Goal: Task Accomplishment & Management: Complete application form

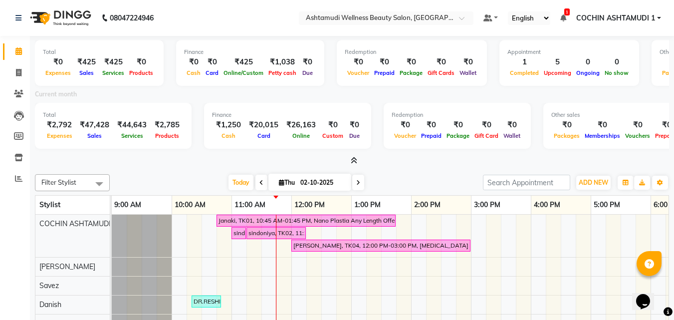
click at [353, 161] on icon at bounding box center [354, 160] width 6 height 7
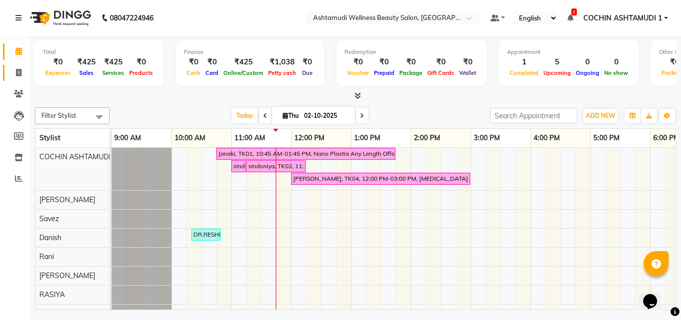
click at [20, 66] on link "Invoice" at bounding box center [15, 73] width 24 height 16
select select "service"
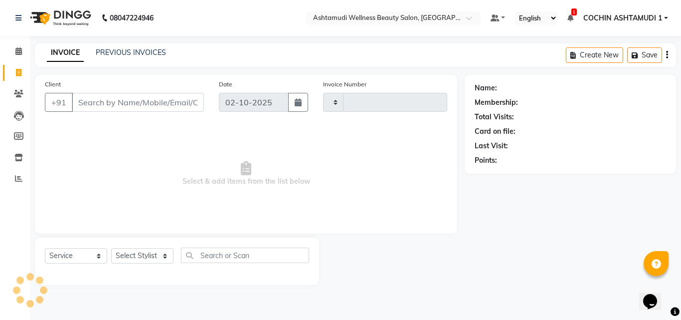
type input "5554"
select select "4632"
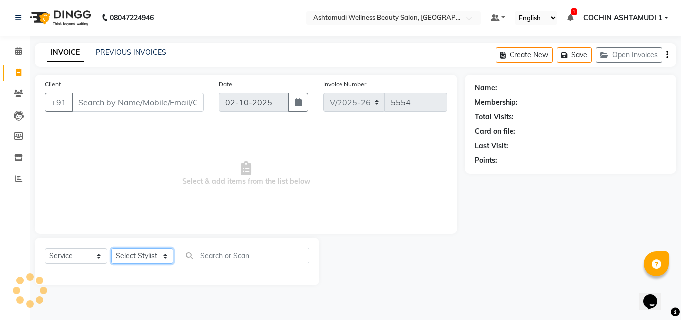
click at [122, 256] on select "Select Stylist" at bounding box center [142, 255] width 62 height 15
select select "91339"
click at [111, 248] on select "Select Stylist [PERSON_NAME](URAJ) [PERSON_NAME] COCHIN ASHTAMUDI Danish Fousiy…" at bounding box center [142, 255] width 62 height 15
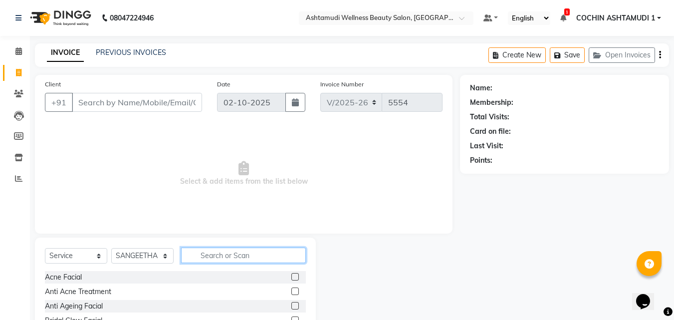
click at [199, 252] on input "text" at bounding box center [243, 254] width 125 height 15
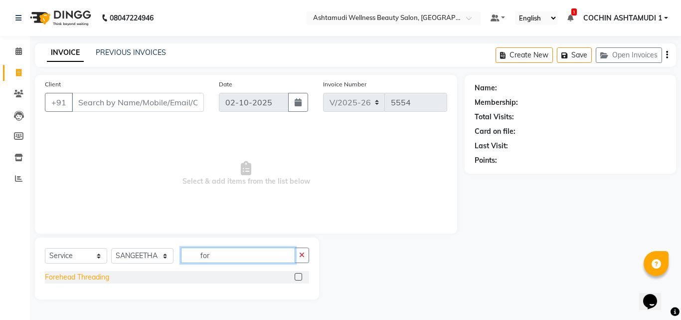
type input "for"
click at [88, 276] on div "Forehead Threading" at bounding box center [77, 277] width 64 height 10
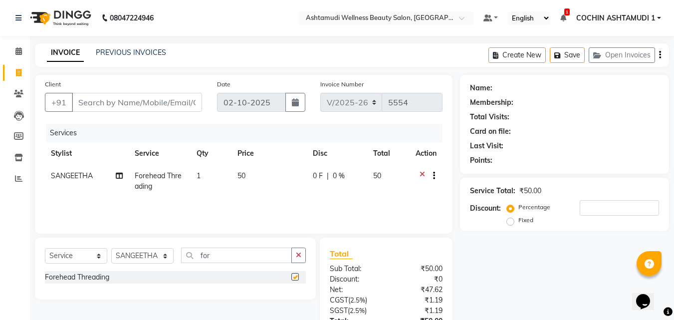
checkbox input "false"
click at [212, 251] on input "for" at bounding box center [236, 254] width 111 height 15
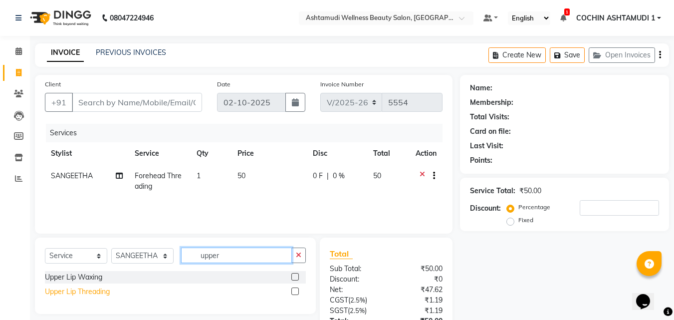
type input "upper"
click at [76, 290] on div "Upper Lip Threading" at bounding box center [77, 291] width 65 height 10
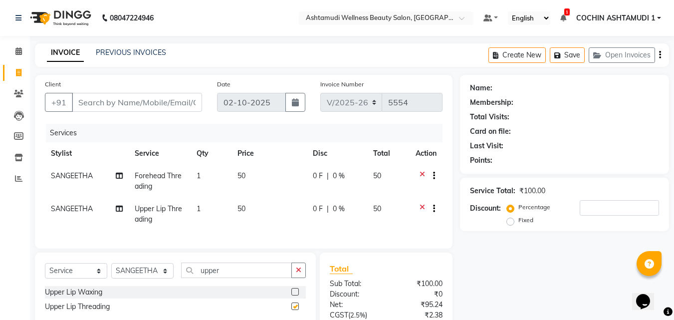
checkbox input "false"
click at [247, 276] on input "upper" at bounding box center [236, 269] width 111 height 15
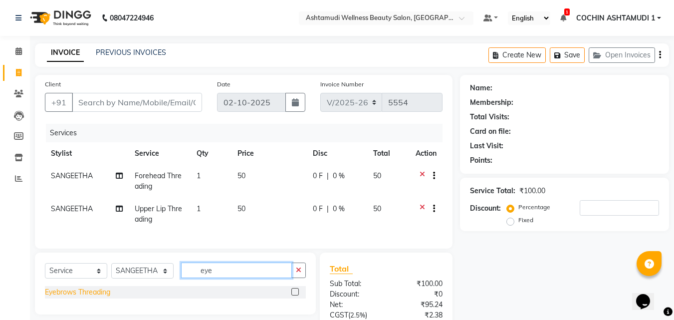
type input "eye"
click at [70, 297] on div "Eyebrows Threading" at bounding box center [77, 292] width 65 height 10
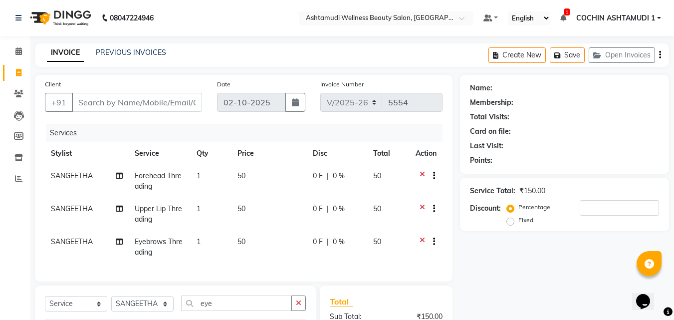
checkbox input "false"
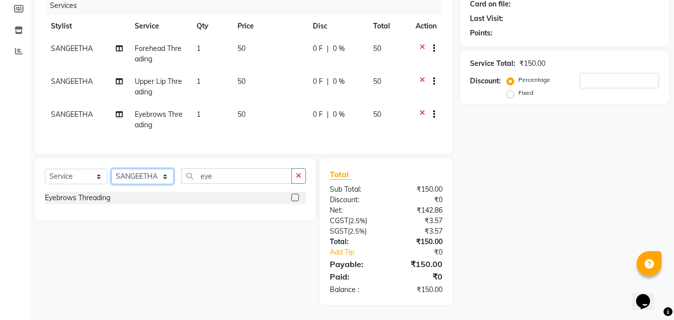
click at [128, 176] on select "Select Stylist [PERSON_NAME](URAJ) [PERSON_NAME] COCHIN ASHTAMUDI Danish Fousiy…" at bounding box center [142, 176] width 62 height 15
select select "88283"
click at [111, 169] on select "Select Stylist [PERSON_NAME](URAJ) [PERSON_NAME] COCHIN ASHTAMUDI Danish Fousiy…" at bounding box center [142, 176] width 62 height 15
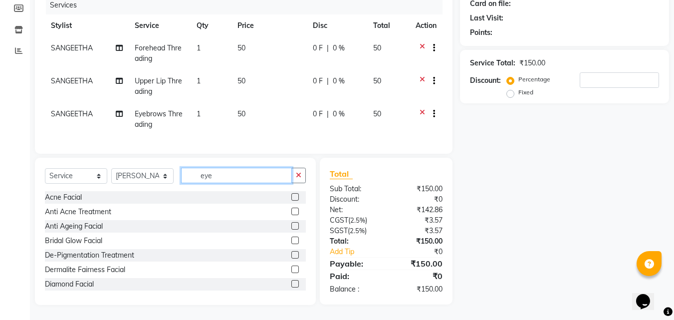
click at [224, 180] on input "eye" at bounding box center [236, 175] width 111 height 15
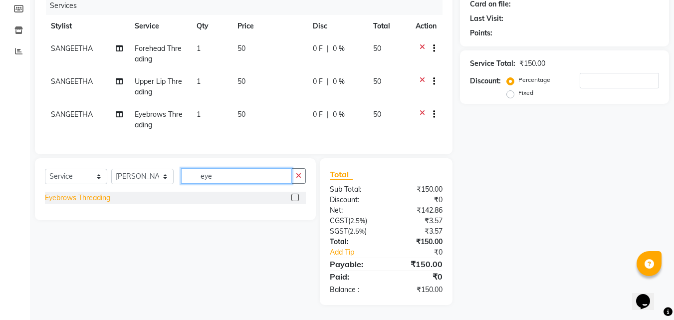
type input "eye"
click at [64, 202] on div "Eyebrows Threading" at bounding box center [77, 197] width 65 height 10
checkbox input "false"
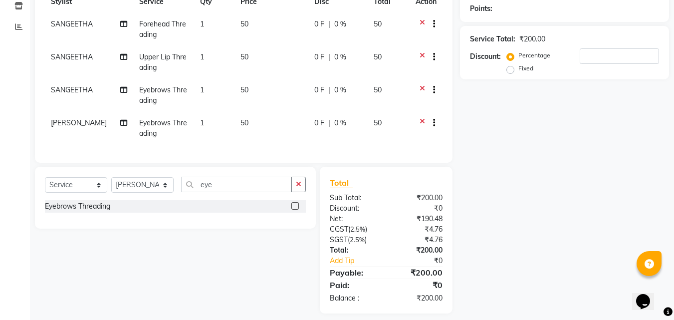
scroll to position [168, 0]
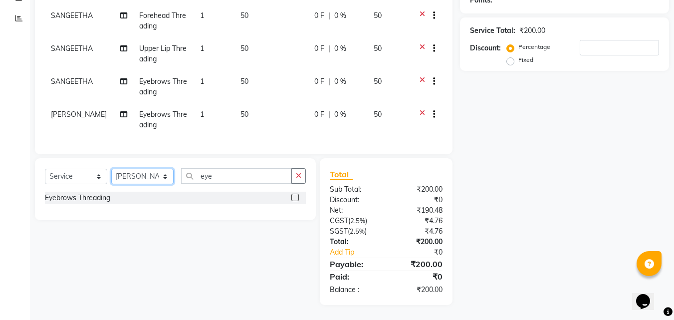
click at [118, 176] on select "Select Stylist [PERSON_NAME](URAJ) [PERSON_NAME] COCHIN ASHTAMUDI Danish Fousiy…" at bounding box center [142, 176] width 62 height 15
select select "88294"
click at [111, 169] on select "Select Stylist [PERSON_NAME](URAJ) [PERSON_NAME] COCHIN ASHTAMUDI Danish Fousiy…" at bounding box center [142, 176] width 62 height 15
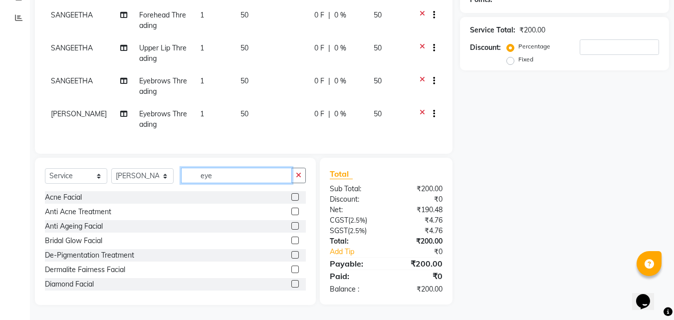
click at [228, 173] on input "eye" at bounding box center [236, 175] width 111 height 15
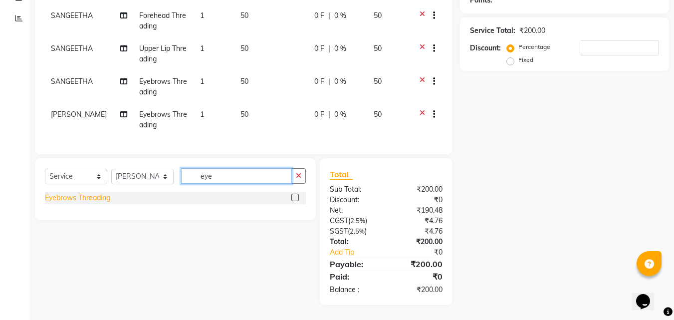
type input "eye"
click at [92, 198] on div "Eyebrows Threading" at bounding box center [77, 197] width 65 height 10
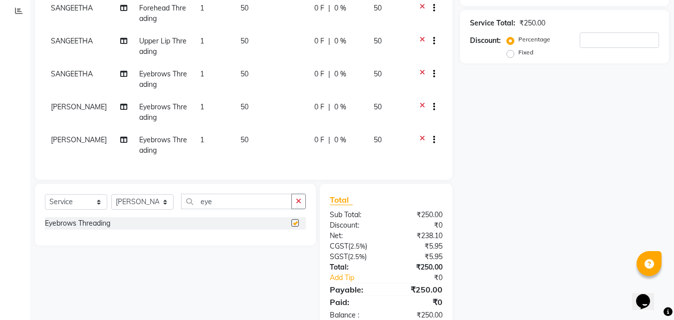
checkbox input "false"
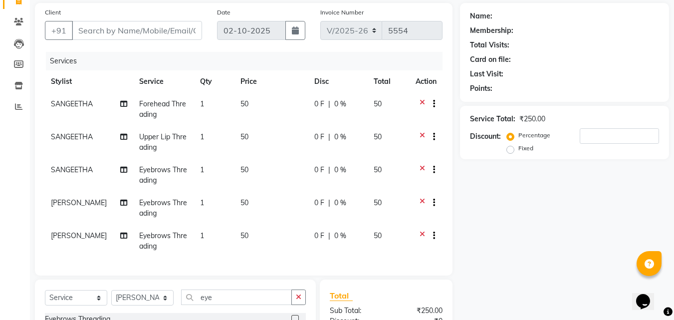
scroll to position [0, 0]
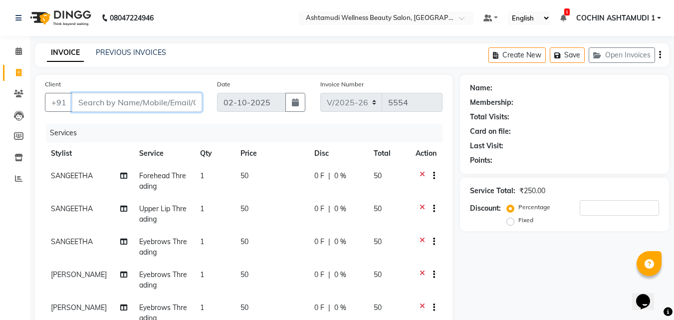
click at [147, 97] on input "Client" at bounding box center [137, 102] width 130 height 19
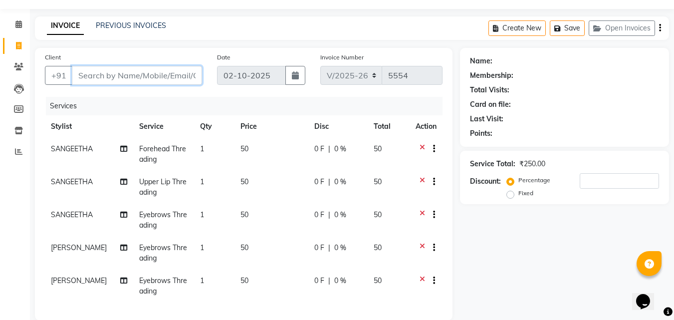
scroll to position [50, 0]
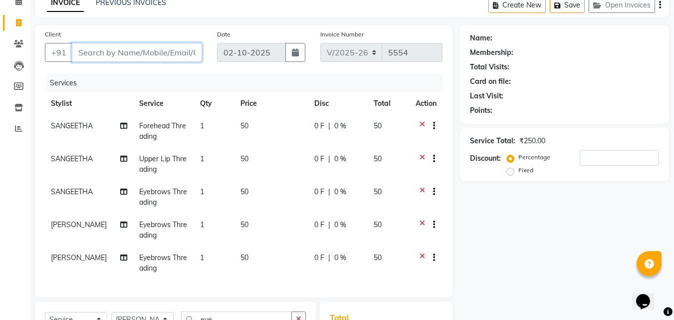
click at [122, 53] on input "Client" at bounding box center [137, 52] width 130 height 19
click at [118, 55] on input "Client" at bounding box center [137, 52] width 130 height 19
type input "7"
type input "0"
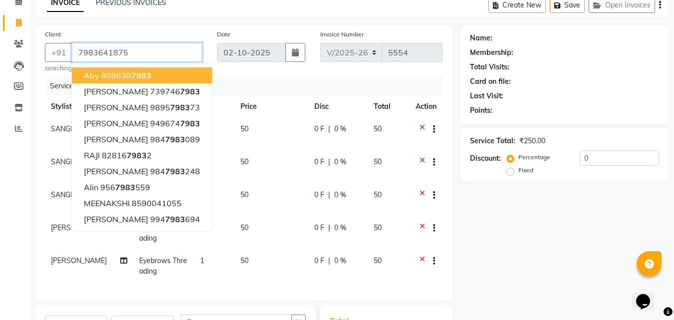
type input "7983641875"
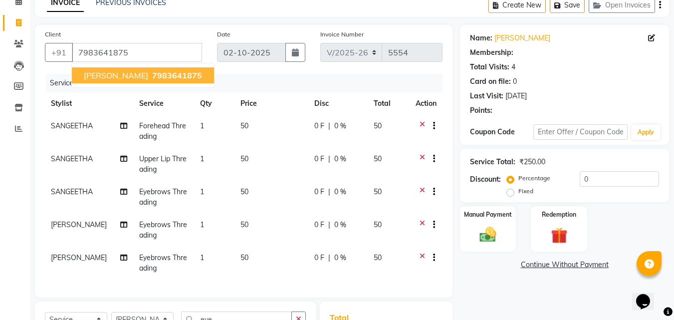
select select "1: Object"
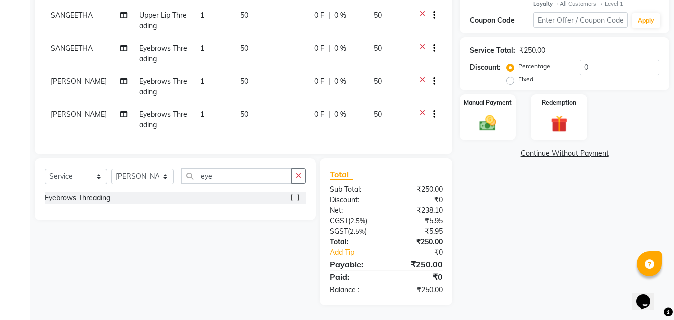
scroll to position [200, 0]
click at [479, 104] on div "Manual Payment" at bounding box center [488, 116] width 58 height 47
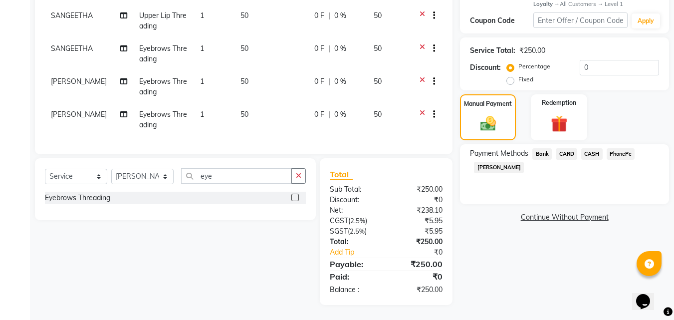
click at [620, 148] on span "PhonePe" at bounding box center [620, 153] width 28 height 11
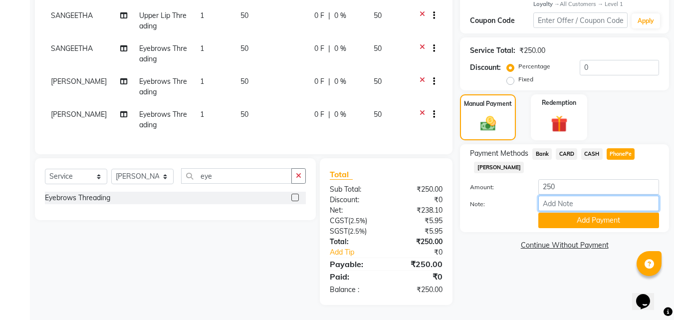
click at [593, 195] on input "Note:" at bounding box center [598, 202] width 121 height 15
type input "[PERSON_NAME]"
click at [584, 213] on button "Add Payment" at bounding box center [598, 219] width 121 height 15
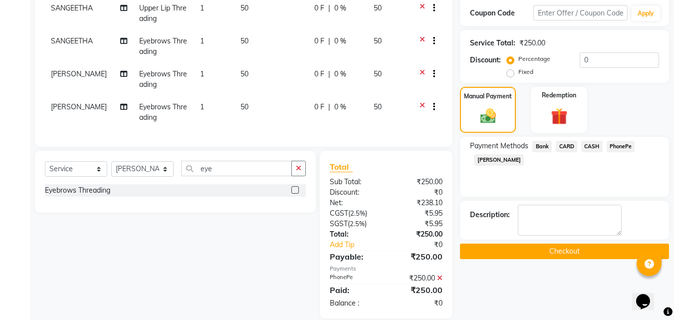
scroll to position [271, 0]
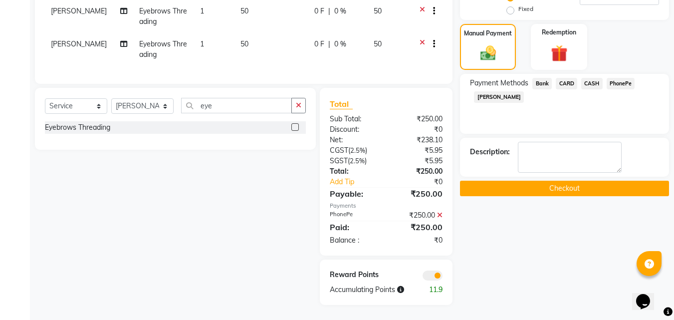
click at [580, 183] on button "Checkout" at bounding box center [564, 188] width 209 height 15
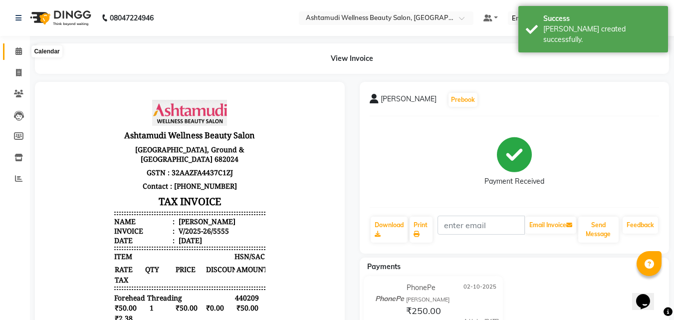
click at [11, 49] on span at bounding box center [18, 51] width 17 height 11
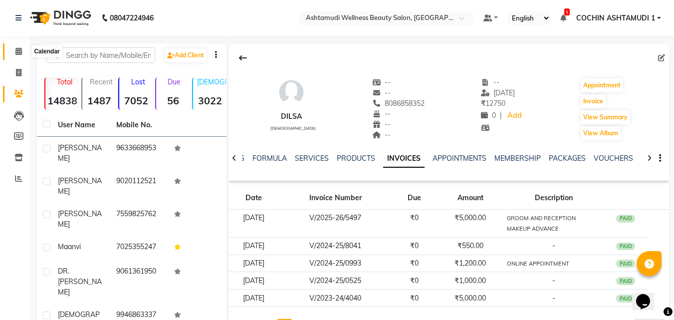
click at [20, 50] on icon at bounding box center [18, 50] width 6 height 7
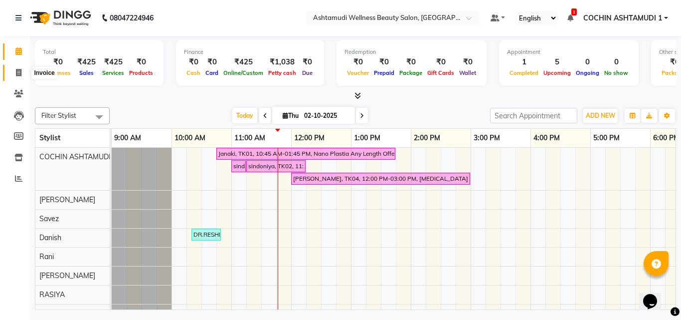
click at [16, 74] on icon at bounding box center [18, 72] width 5 height 7
select select "4632"
select select "service"
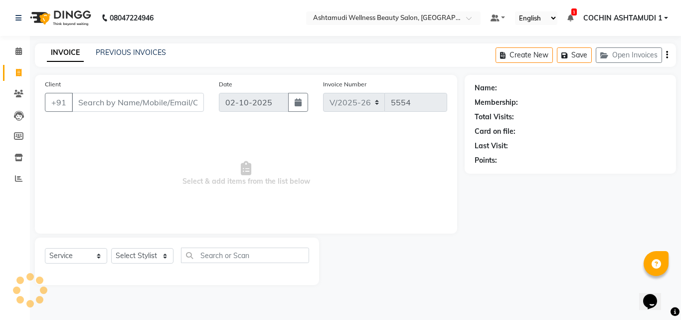
click at [127, 111] on input "Client" at bounding box center [138, 102] width 132 height 19
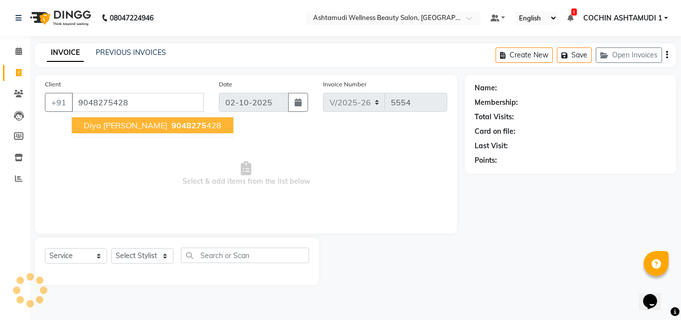
type input "9048275428"
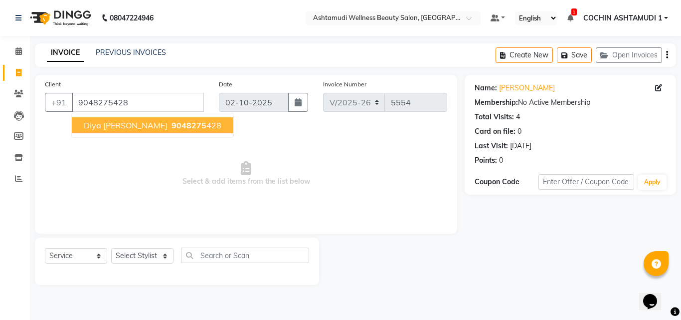
drag, startPoint x: 346, startPoint y: 179, endPoint x: 63, endPoint y: 216, distance: 284.6
click at [345, 179] on span "Select & add items from the list below" at bounding box center [246, 174] width 402 height 100
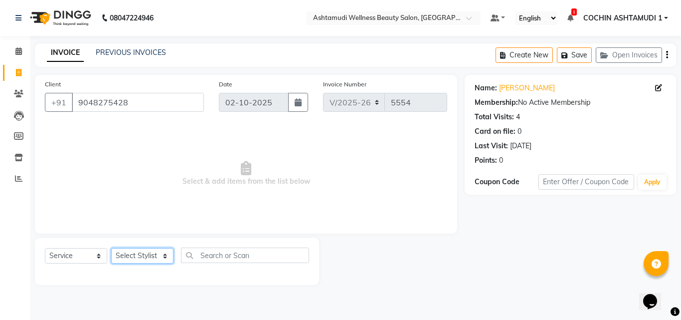
click at [151, 252] on select "Select Stylist [PERSON_NAME](URAJ) [PERSON_NAME] COCHIN ASHTAMUDI Danish Fousiy…" at bounding box center [142, 255] width 62 height 15
select select "44402"
click at [111, 248] on select "Select Stylist [PERSON_NAME](URAJ) [PERSON_NAME] COCHIN ASHTAMUDI Danish Fousiy…" at bounding box center [142, 255] width 62 height 15
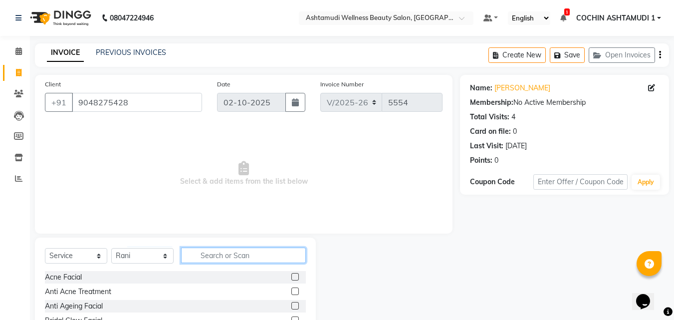
click at [218, 258] on input "text" at bounding box center [243, 254] width 125 height 15
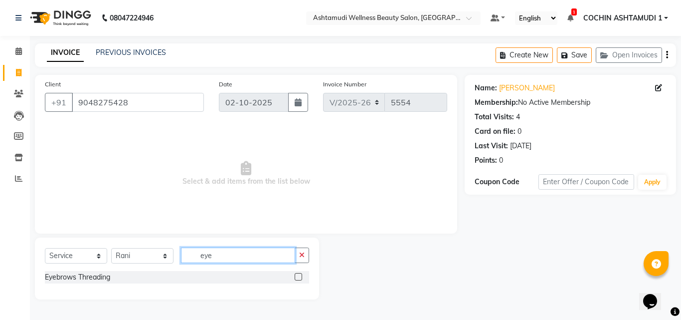
type input "eye"
click at [63, 271] on div "Eyebrows Threading" at bounding box center [177, 277] width 264 height 12
click at [73, 273] on div "Eyebrows Threading" at bounding box center [77, 277] width 65 height 10
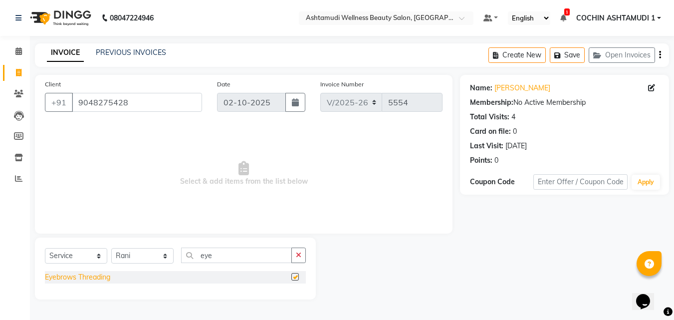
checkbox input "false"
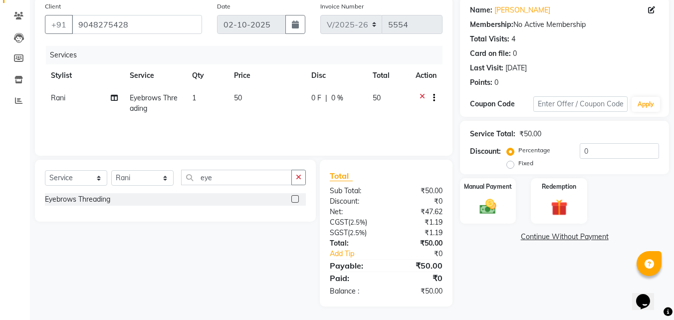
scroll to position [79, 0]
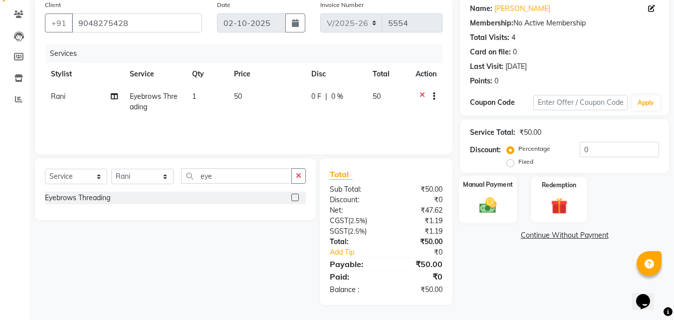
click at [489, 206] on img at bounding box center [488, 205] width 28 height 20
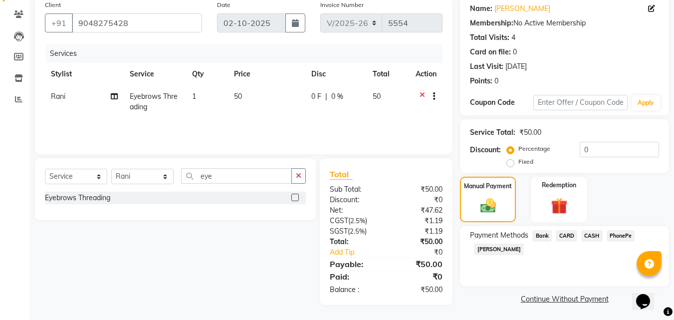
click at [619, 232] on span "PhonePe" at bounding box center [620, 235] width 28 height 11
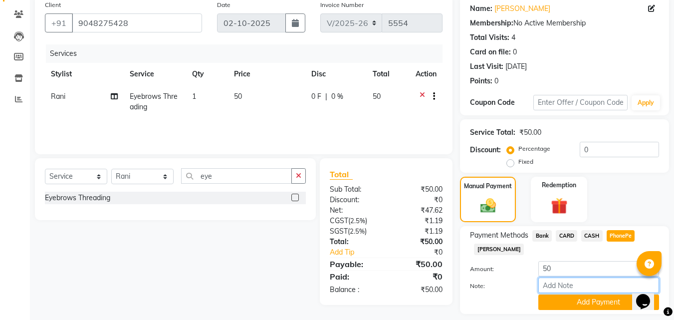
click at [571, 285] on input "Note:" at bounding box center [598, 284] width 121 height 15
type input "[PERSON_NAME]"
click at [574, 305] on button "Add Payment" at bounding box center [598, 301] width 121 height 15
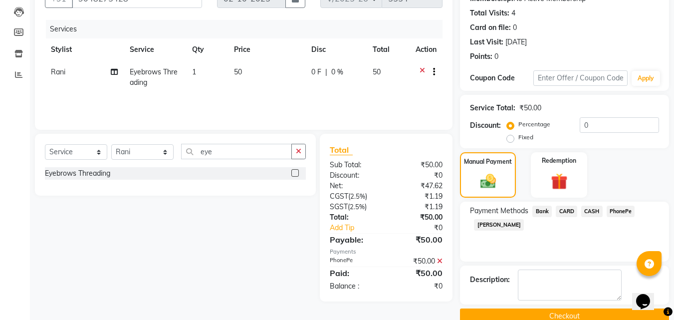
scroll to position [123, 0]
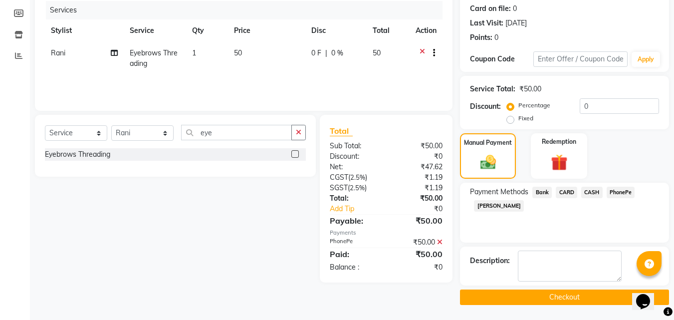
click at [114, 206] on div "Select Service Product Membership Package Voucher Prepaid Gift Card Select Styl…" at bounding box center [171, 199] width 288 height 168
click at [555, 297] on button "Checkout" at bounding box center [564, 296] width 209 height 15
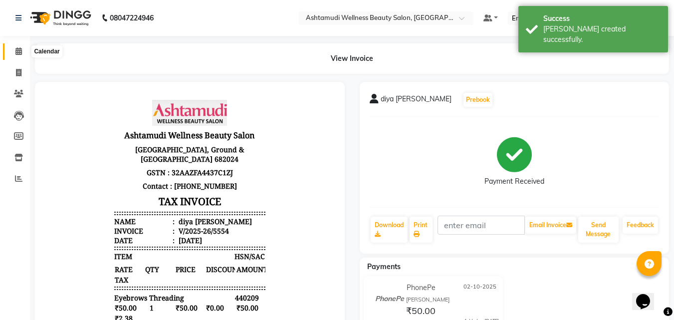
click at [17, 46] on span at bounding box center [18, 51] width 17 height 11
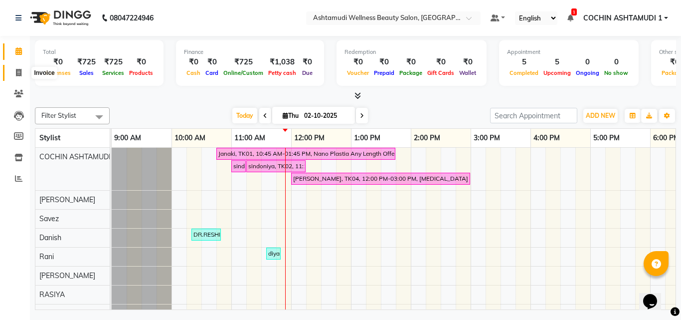
click at [14, 68] on span at bounding box center [18, 72] width 17 height 11
select select "service"
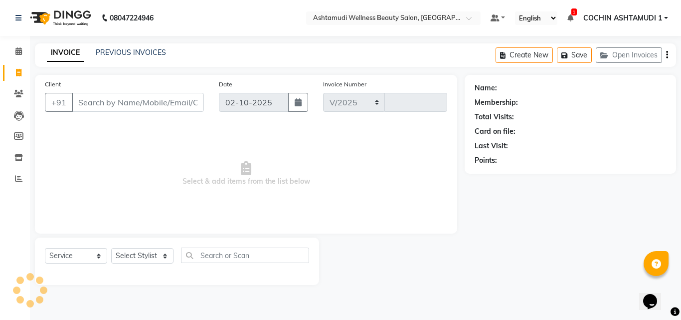
select select "4632"
type input "5556"
click at [22, 51] on icon at bounding box center [18, 50] width 6 height 7
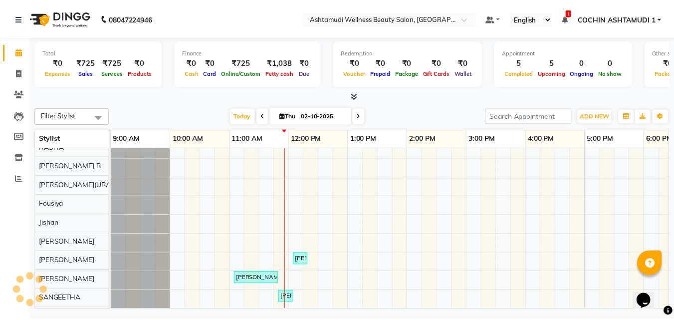
scroll to position [173, 0]
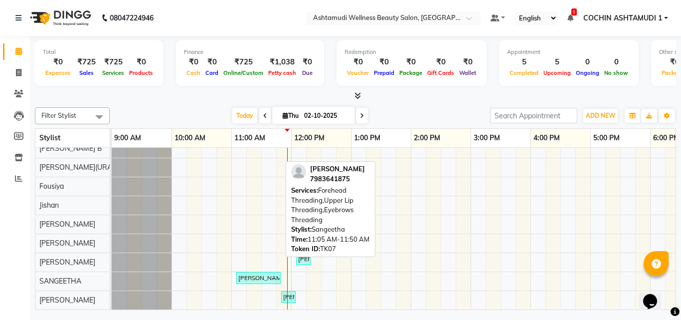
click at [258, 273] on div "SWATHY, TK07, 11:05 AM-11:50 AM, Forehead Threading,Upper Lip Threading,Eyebrow…" at bounding box center [258, 277] width 42 height 9
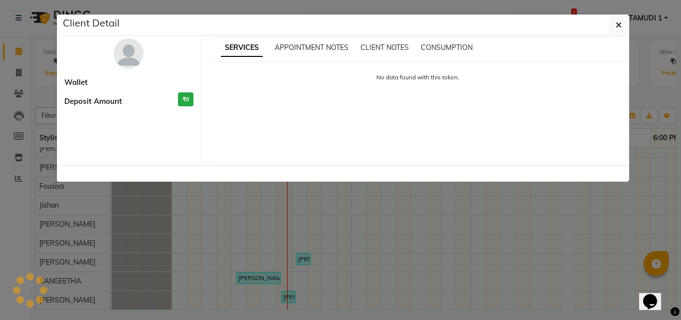
select select "3"
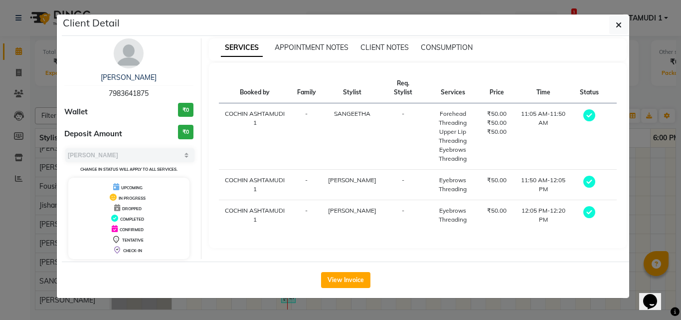
click at [140, 90] on span "7983641875" at bounding box center [129, 93] width 40 height 9
copy span "7983641875"
click at [617, 29] on span "button" at bounding box center [619, 25] width 6 height 10
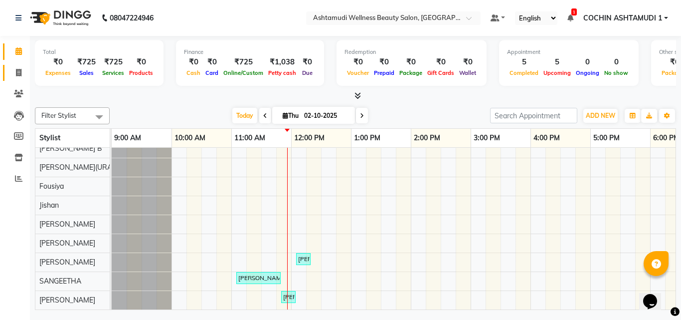
click at [21, 77] on span at bounding box center [18, 72] width 17 height 11
select select "service"
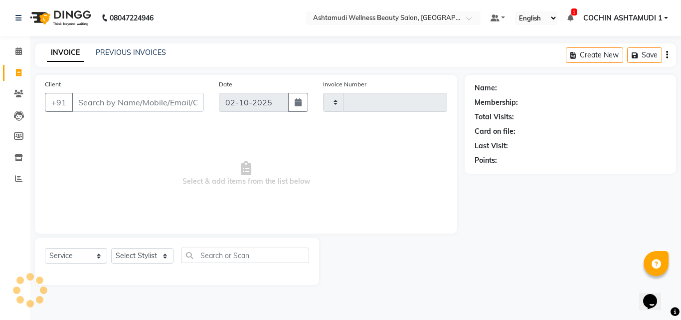
type input "5556"
select select "4632"
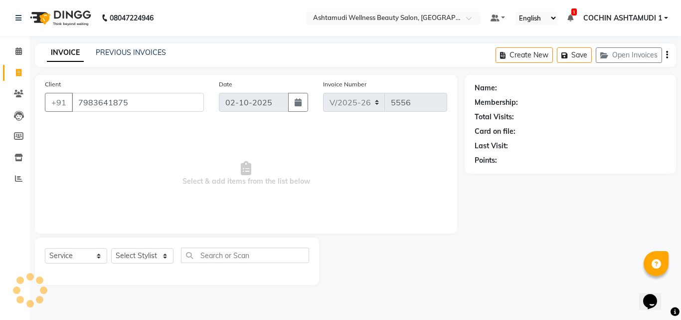
type input "7983641875"
select select "1: Object"
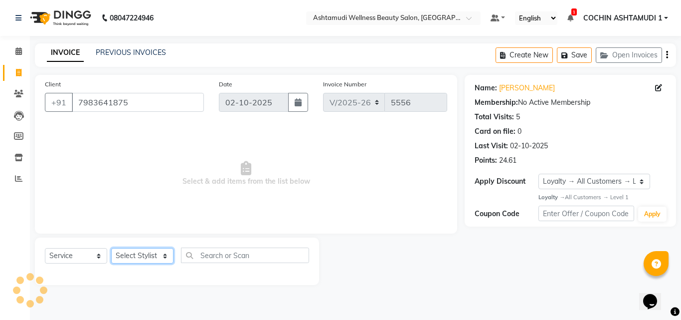
click at [141, 257] on select "Select Stylist [PERSON_NAME](URAJ) [PERSON_NAME] COCHIN ASHTAMUDI Danish Fousiy…" at bounding box center [142, 255] width 62 height 15
select select "88294"
click at [111, 248] on select "Select Stylist [PERSON_NAME](URAJ) [PERSON_NAME] COCHIN ASHTAMUDI Danish Fousiy…" at bounding box center [142, 255] width 62 height 15
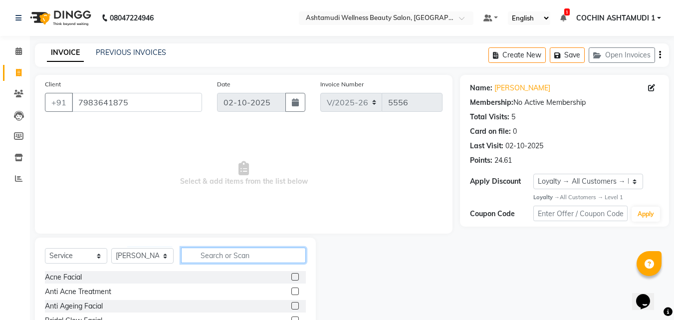
click at [239, 256] on input "text" at bounding box center [243, 254] width 125 height 15
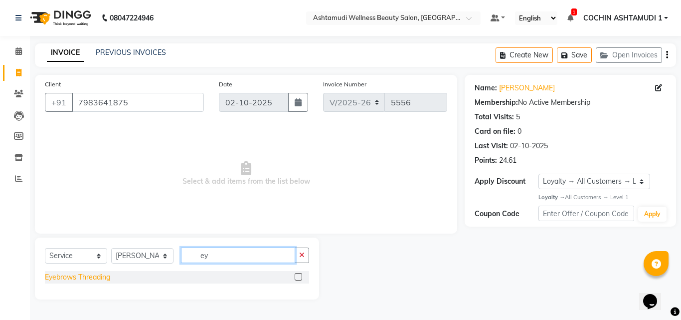
type input "ey"
click at [103, 277] on div "Eyebrows Threading" at bounding box center [77, 277] width 65 height 10
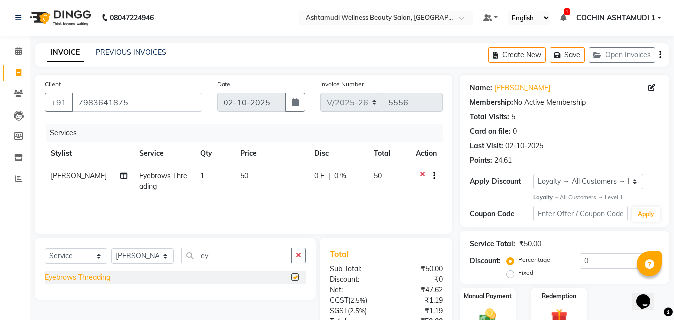
checkbox input "false"
click at [227, 256] on input "ey" at bounding box center [236, 254] width 111 height 15
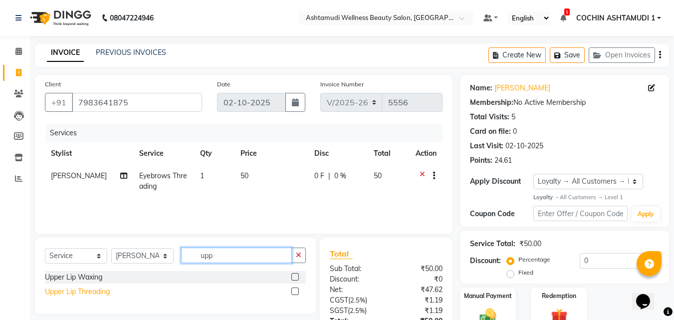
type input "upp"
click at [81, 290] on div "Upper Lip Threading" at bounding box center [77, 291] width 65 height 10
checkbox input "false"
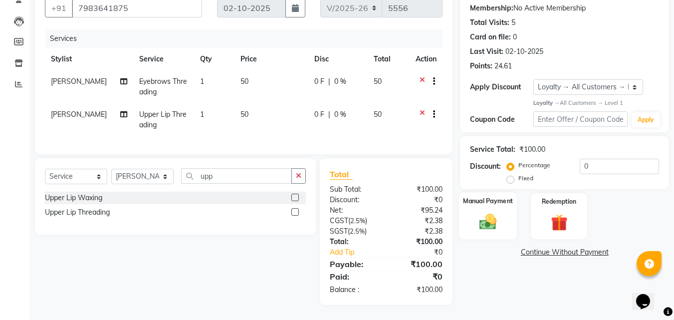
scroll to position [102, 0]
click at [422, 76] on icon at bounding box center [421, 82] width 5 height 12
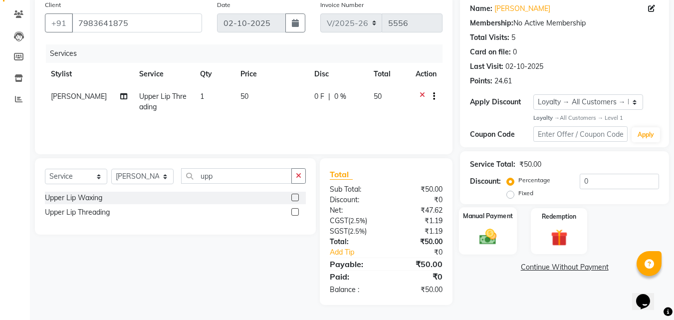
click at [489, 236] on img at bounding box center [488, 237] width 28 height 20
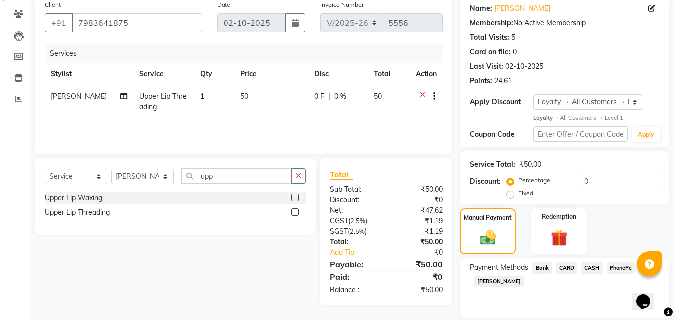
scroll to position [102, 0]
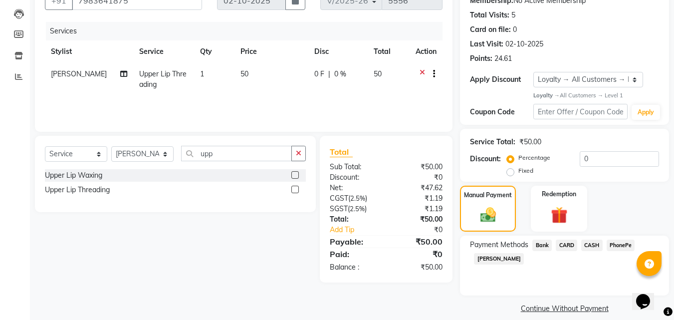
click at [621, 235] on div "Payment Methods Bank CARD CASH PhonePe Tamara" at bounding box center [564, 265] width 209 height 60
click at [616, 244] on span "PhonePe" at bounding box center [620, 244] width 28 height 11
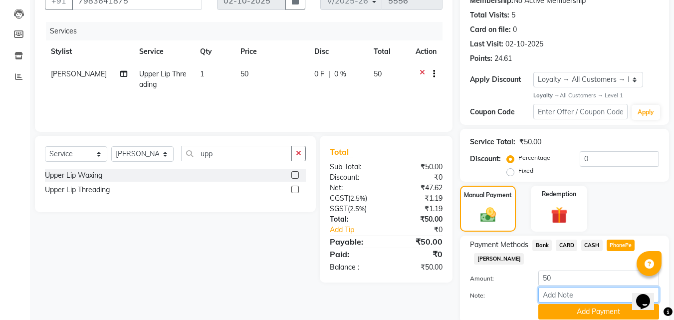
drag, startPoint x: 580, startPoint y: 293, endPoint x: 581, endPoint y: 288, distance: 5.5
click at [580, 293] on input "Note:" at bounding box center [598, 294] width 121 height 15
type input "[PERSON_NAME]"
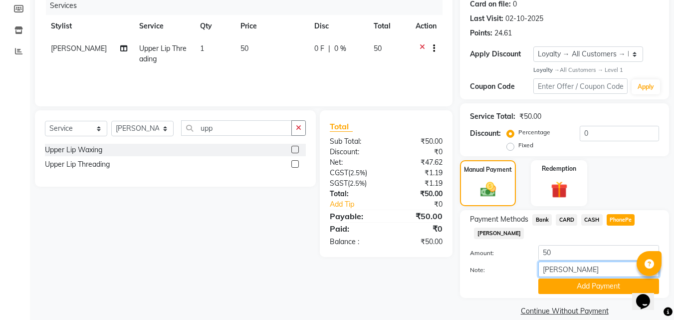
scroll to position [141, 0]
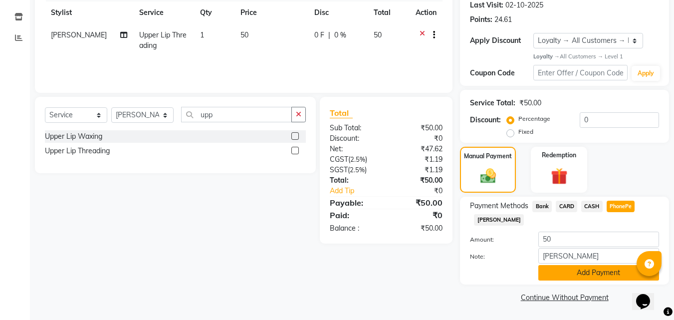
click at [588, 273] on button "Add Payment" at bounding box center [598, 272] width 121 height 15
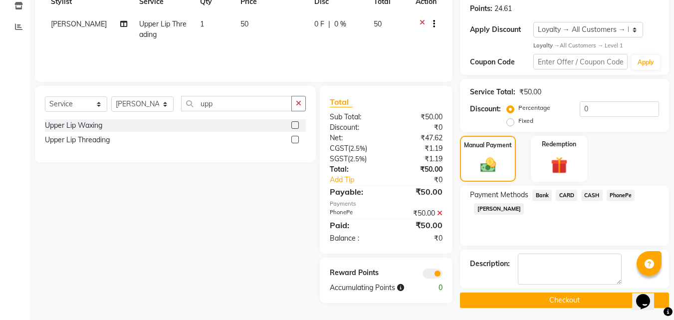
scroll to position [155, 0]
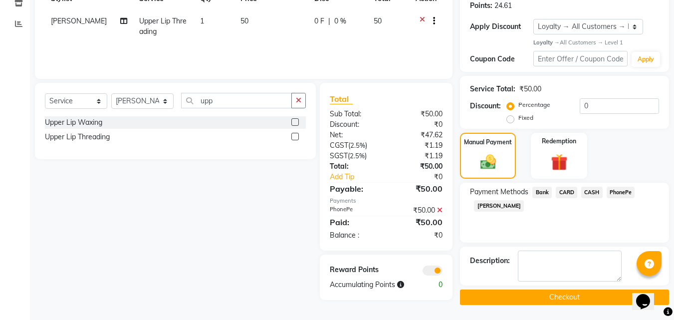
click at [566, 294] on button "Checkout" at bounding box center [564, 296] width 209 height 15
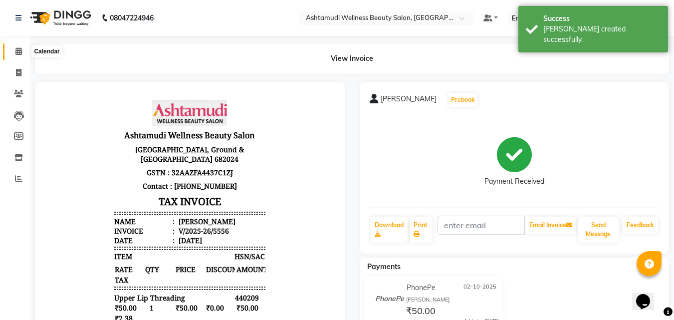
click at [22, 50] on icon at bounding box center [18, 50] width 6 height 7
